Goal: Book appointment/travel/reservation

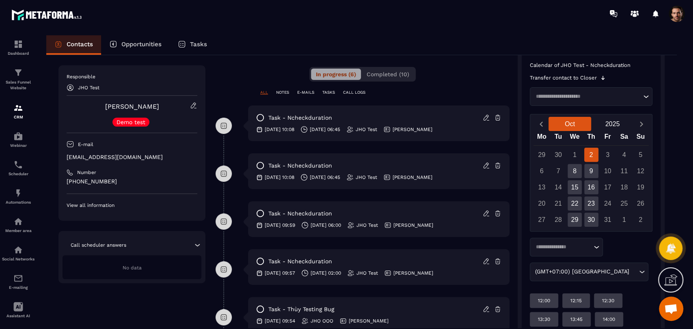
scroll to position [199, 0]
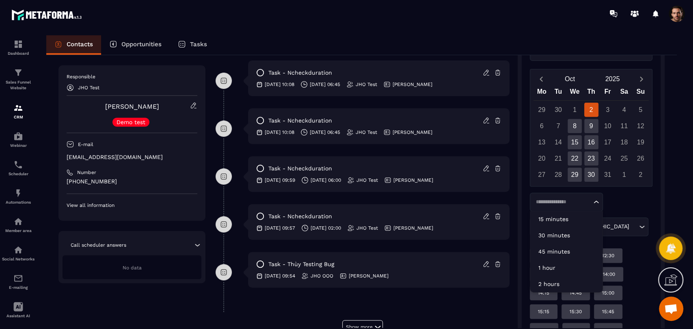
click at [571, 204] on input "Search for option" at bounding box center [562, 202] width 58 height 8
click at [652, 190] on div "Calendar of JHO Test - Ncheckduration Transfer contact to Closer Loading... [DA…" at bounding box center [591, 224] width 123 height 414
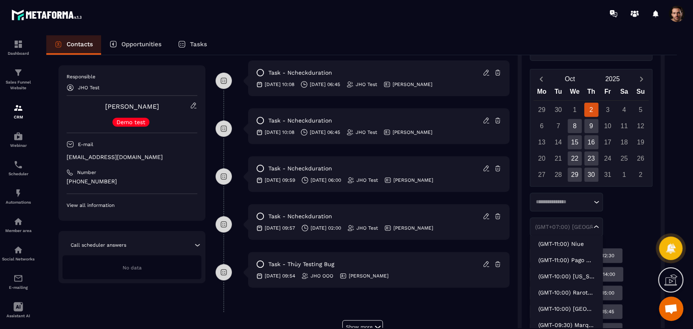
click at [562, 225] on div "(GMT+07:00) [GEOGRAPHIC_DATA]" at bounding box center [563, 227] width 60 height 8
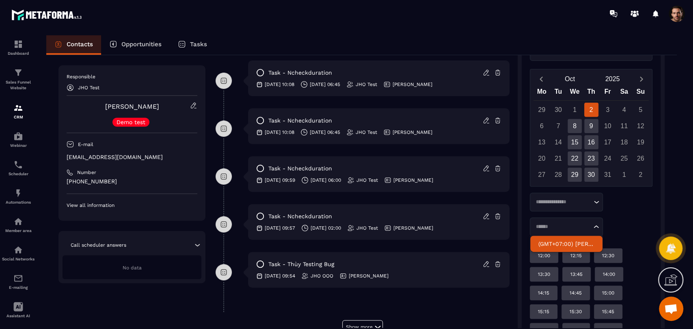
click at [561, 240] on p "(GMT+07:00) [PERSON_NAME]" at bounding box center [567, 244] width 56 height 8
type input "******"
click at [569, 202] on input "Search for option" at bounding box center [562, 202] width 58 height 8
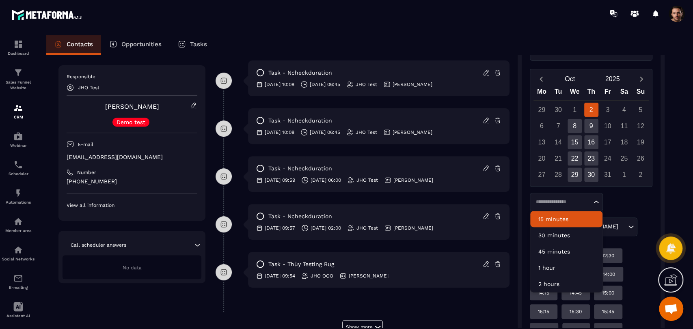
click at [566, 215] on p "15 minutes" at bounding box center [567, 219] width 56 height 8
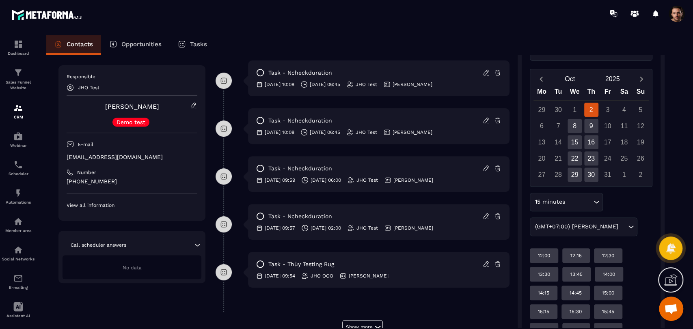
click at [572, 224] on div "(GMT+07:00) [PERSON_NAME]" at bounding box center [580, 227] width 95 height 9
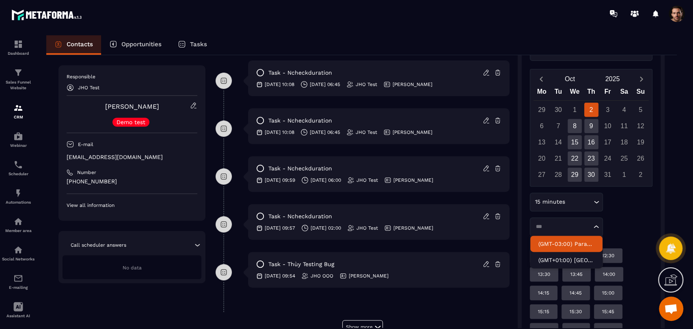
click at [570, 241] on p "(GMT-03:00) Paramaribo" at bounding box center [567, 244] width 56 height 8
type input "***"
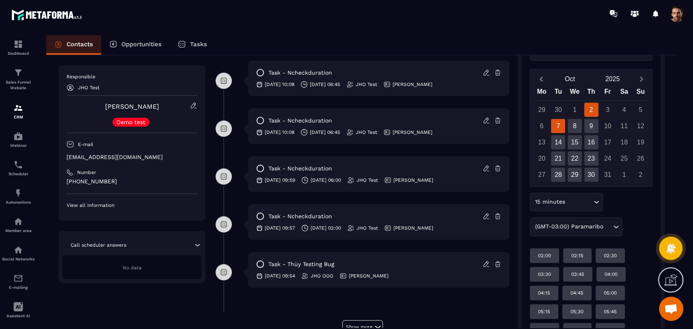
click at [555, 127] on div "7" at bounding box center [558, 126] width 14 height 14
click at [546, 261] on div "14:15" at bounding box center [544, 256] width 28 height 15
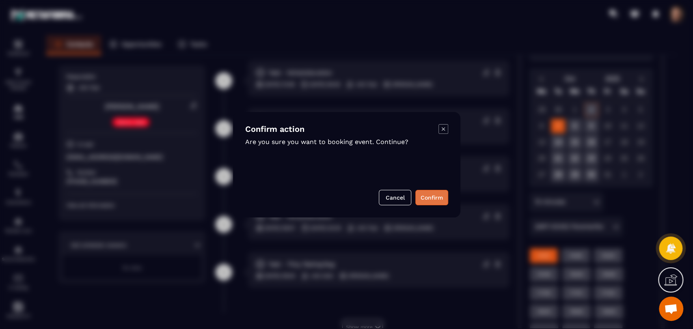
click at [435, 201] on button "Confirm" at bounding box center [432, 197] width 33 height 15
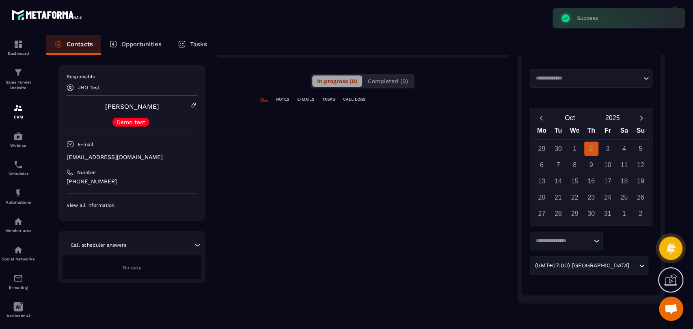
scroll to position [147, 0]
